Goal: Browse casually

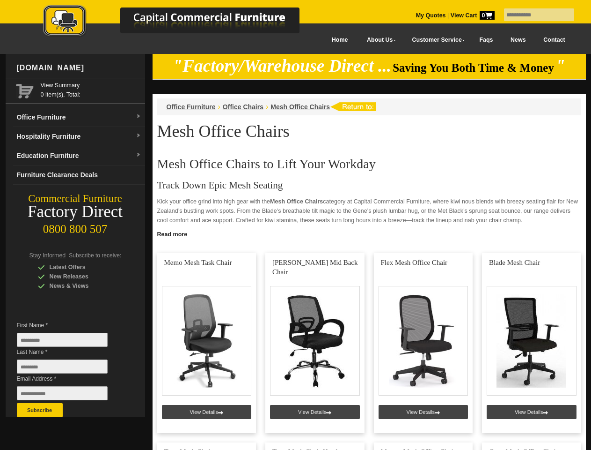
click at [533, 15] on input "text" at bounding box center [539, 14] width 70 height 13
click at [69, 369] on input "Last Name *" at bounding box center [62, 366] width 91 height 14
click at [40, 410] on button "Subscribe" at bounding box center [40, 410] width 46 height 14
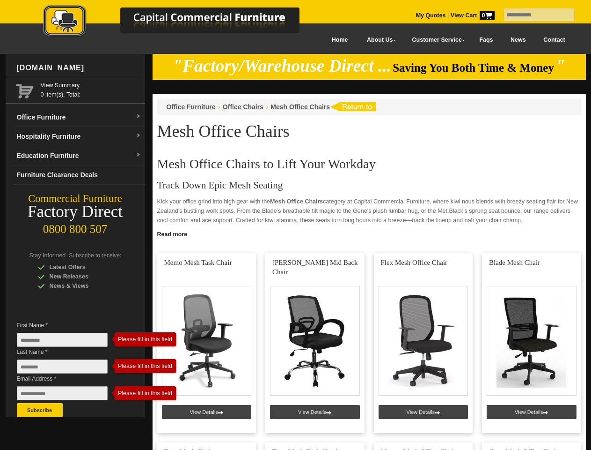
click at [370, 233] on link "Read more" at bounding box center [370, 233] width 434 height 12
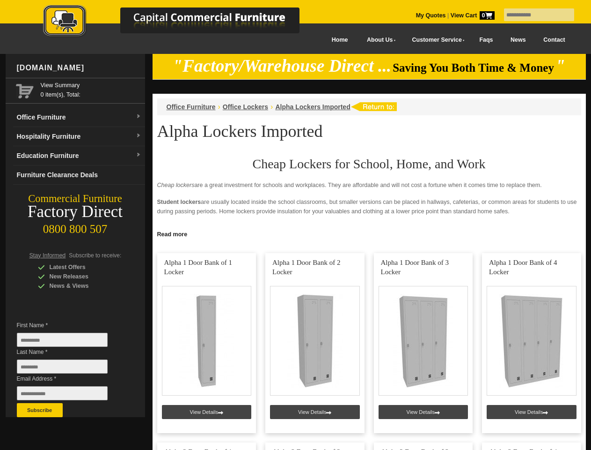
click at [533, 15] on input "text" at bounding box center [539, 14] width 70 height 13
click at [69, 369] on input "Last Name *" at bounding box center [62, 366] width 91 height 14
click at [40, 410] on button "Subscribe" at bounding box center [40, 410] width 46 height 14
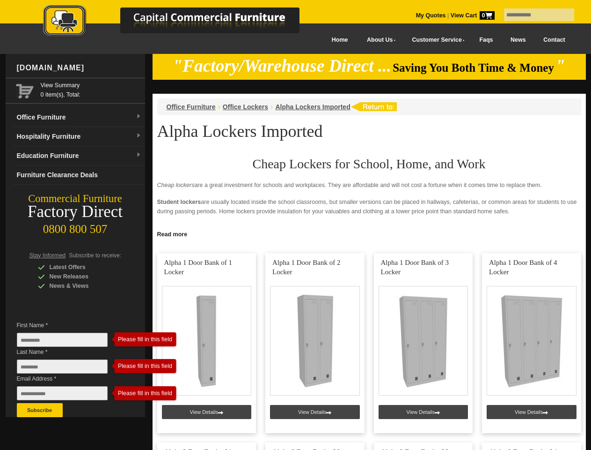
click at [370, 233] on link "Read more" at bounding box center [370, 233] width 434 height 12
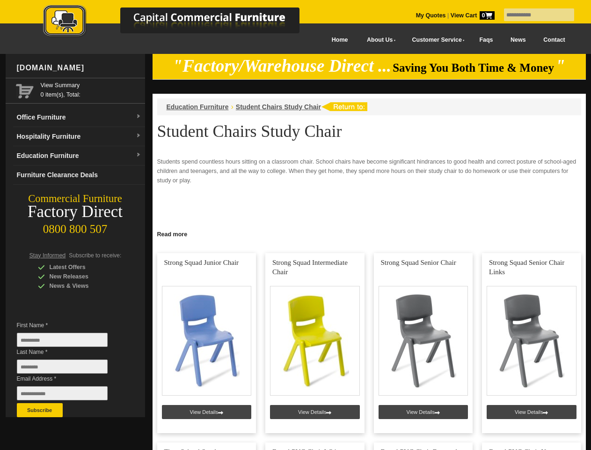
click at [533, 15] on input "text" at bounding box center [539, 14] width 70 height 13
click at [69, 369] on input "Last Name *" at bounding box center [62, 366] width 91 height 14
click at [40, 410] on button "Subscribe" at bounding box center [40, 410] width 46 height 14
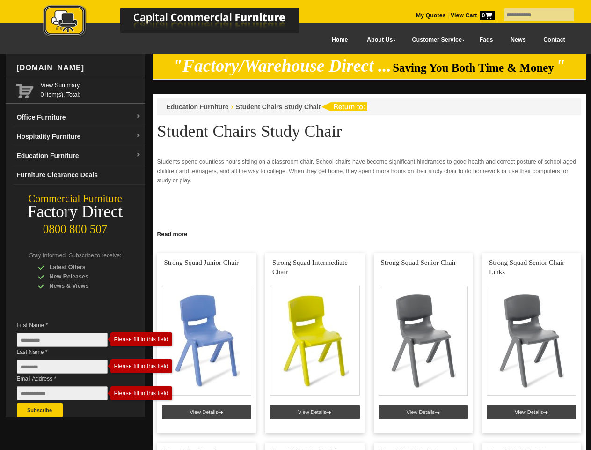
click at [370, 233] on link "Read more" at bounding box center [370, 233] width 434 height 12
